Goal: Information Seeking & Learning: Learn about a topic

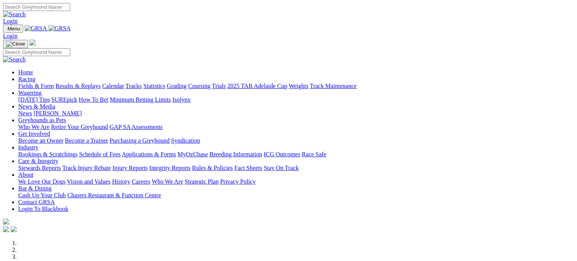
click at [211, 83] on link "Coursing" at bounding box center [199, 86] width 22 height 6
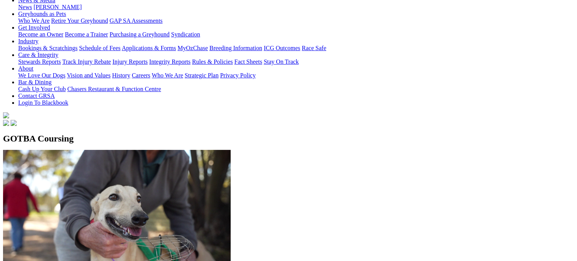
scroll to position [125, 0]
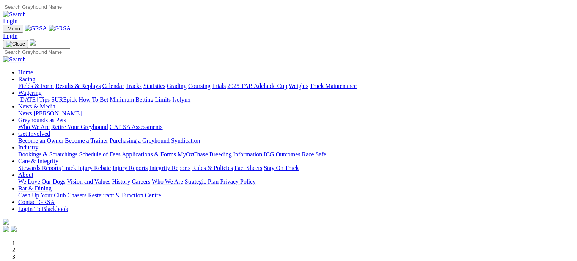
click at [33, 83] on link "Fields & Form" at bounding box center [36, 86] width 36 height 6
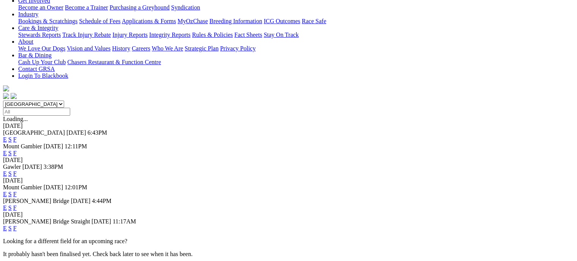
scroll to position [161, 0]
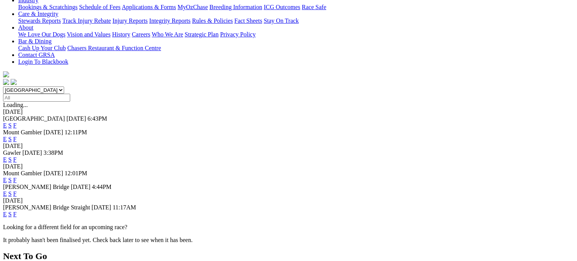
click at [17, 211] on link "F" at bounding box center [14, 214] width 3 height 6
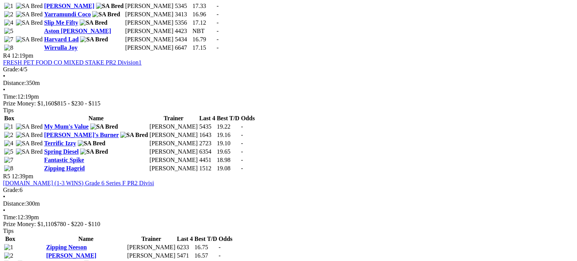
scroll to position [681, 0]
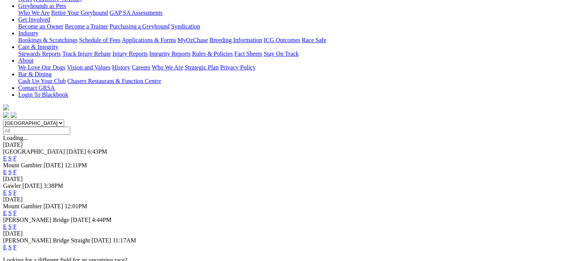
scroll to position [140, 0]
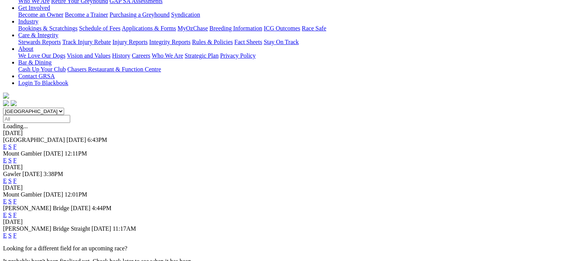
click at [7, 232] on link "E" at bounding box center [5, 235] width 4 height 6
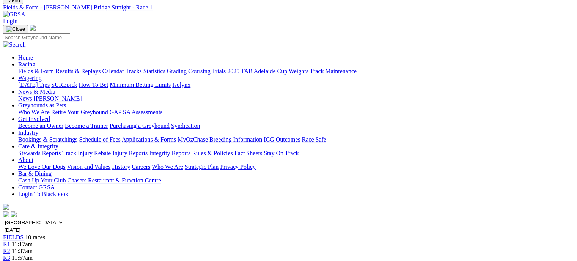
scroll to position [16, 0]
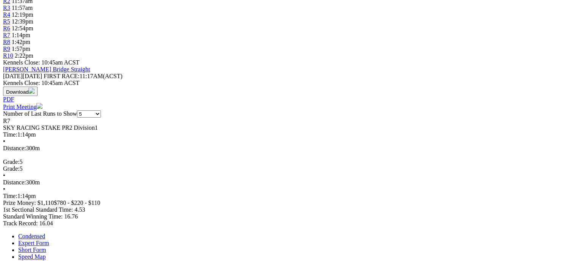
scroll to position [349, 0]
